Goal: Transaction & Acquisition: Purchase product/service

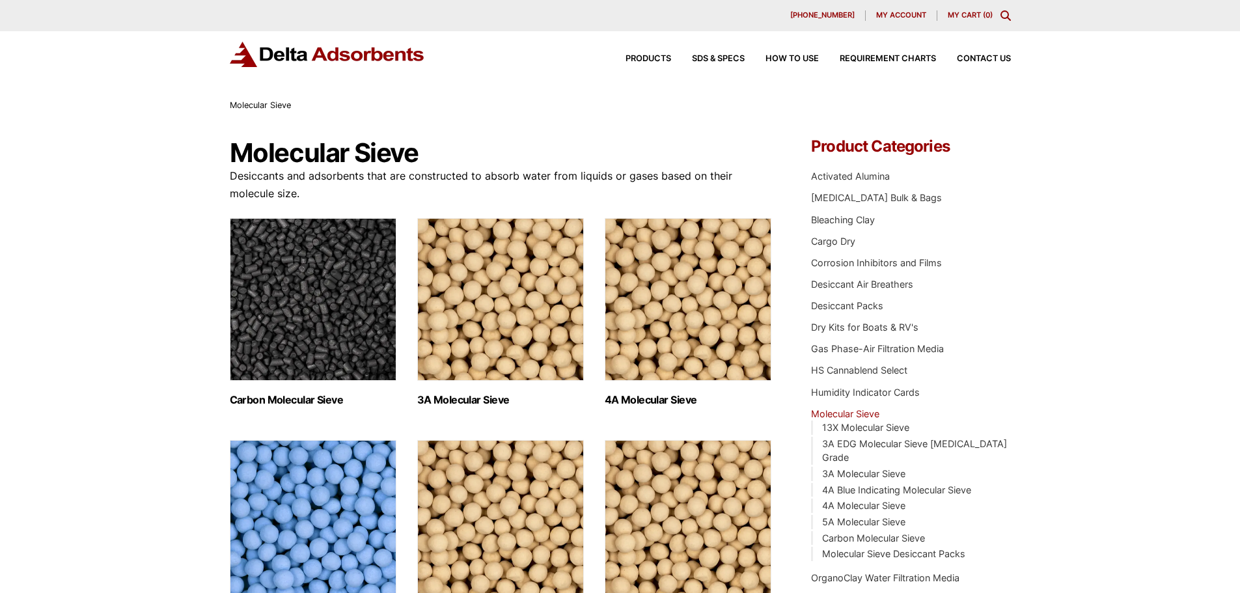
click at [490, 368] on img "Visit product category 3A Molecular Sieve" at bounding box center [500, 299] width 167 height 163
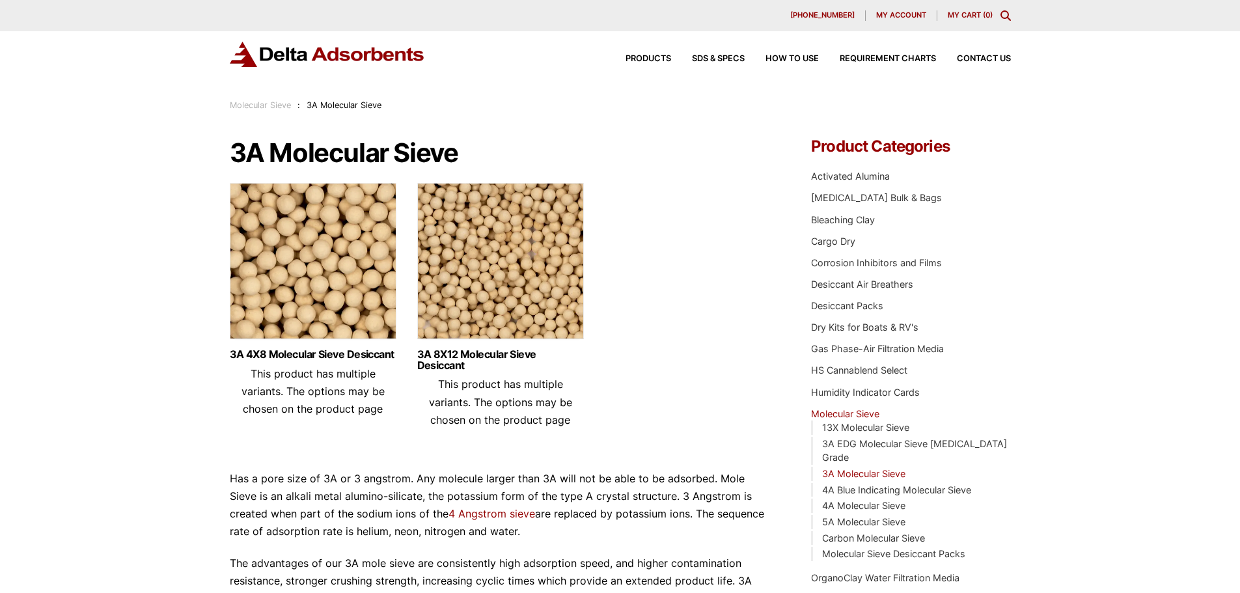
click at [528, 301] on img at bounding box center [500, 264] width 167 height 163
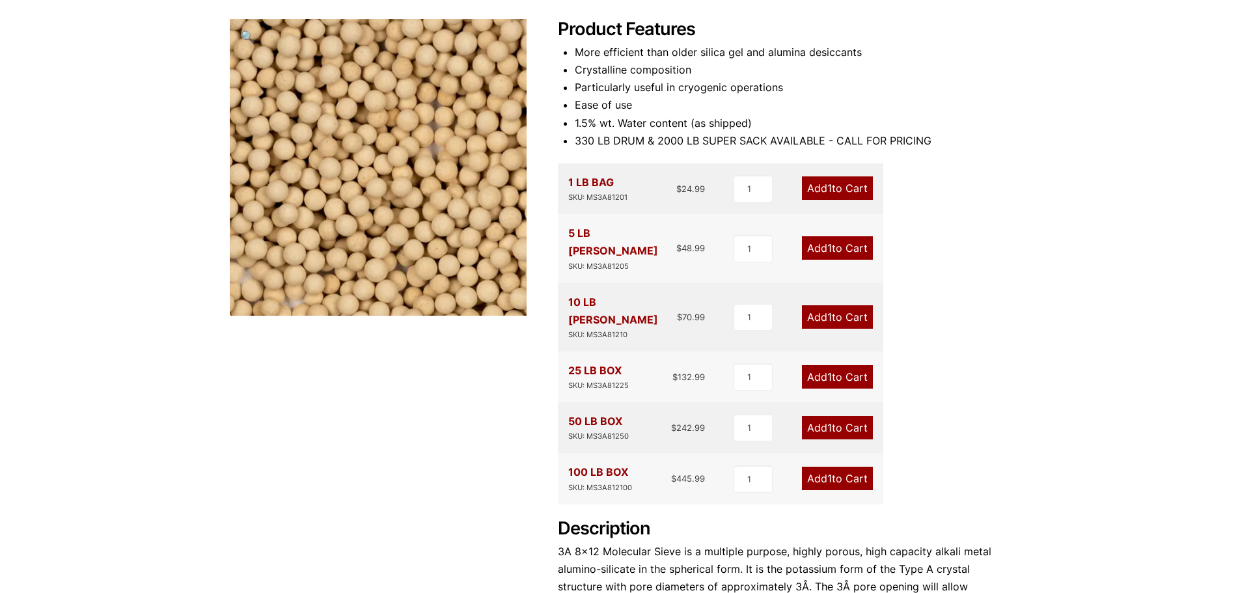
scroll to position [260, 0]
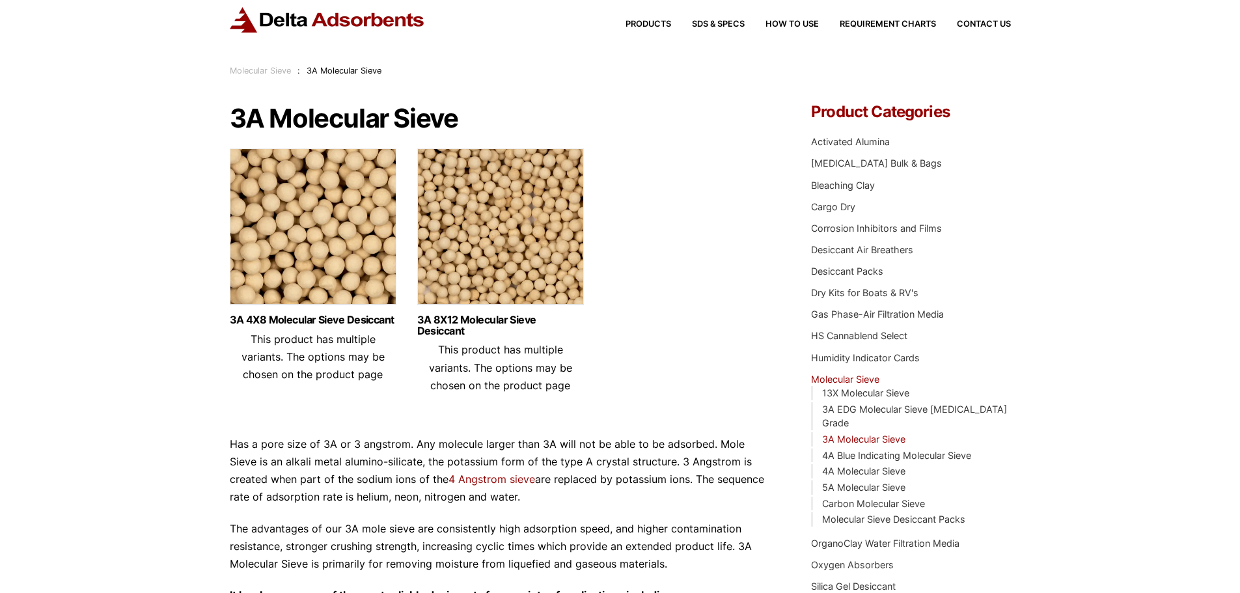
scroll to position [65, 0]
